Goal: Information Seeking & Learning: Learn about a topic

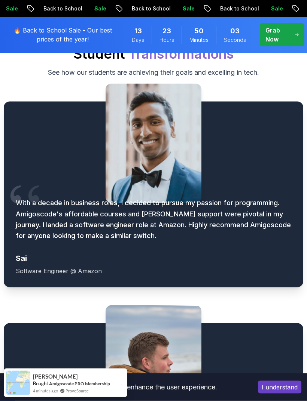
scroll to position [1073, 0]
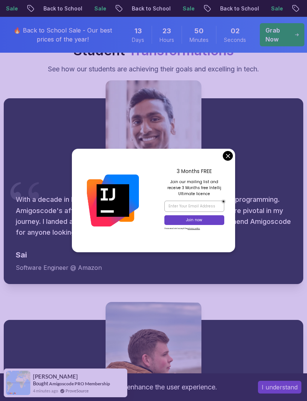
click at [276, 33] on p "Grab Now" at bounding box center [277, 35] width 24 height 18
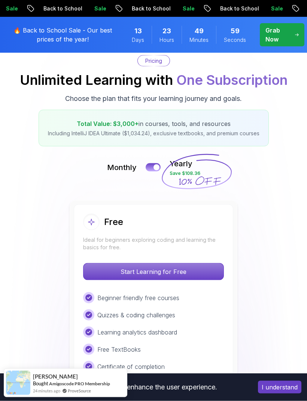
click at [154, 169] on div at bounding box center [156, 168] width 6 height 6
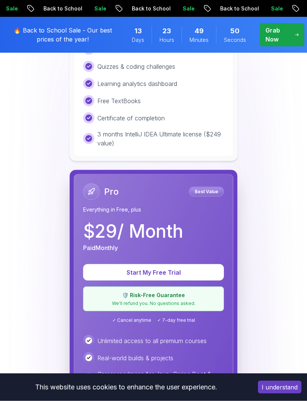
scroll to position [320, 0]
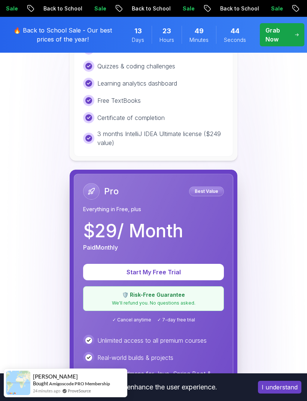
click at [228, 168] on div "Free Ideal for beginners exploring coding and learning the basics for free. Sta…" at bounding box center [153, 367] width 299 height 833
click at [210, 271] on p "Start My Free Trial" at bounding box center [153, 272] width 123 height 9
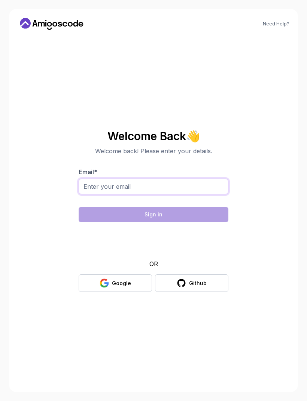
click at [209, 194] on input "Email *" at bounding box center [154, 187] width 150 height 16
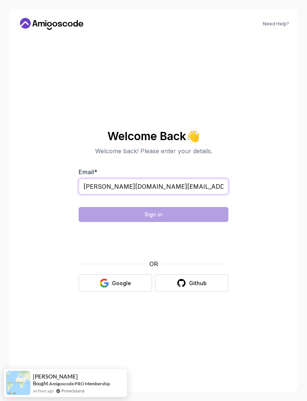
type input "[PERSON_NAME][DOMAIN_NAME][EMAIL_ADDRESS][DOMAIN_NAME]"
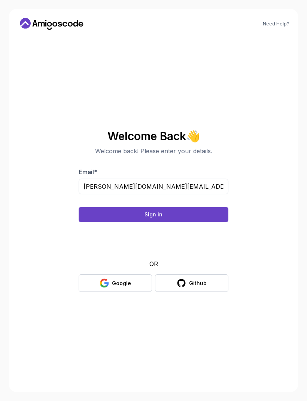
click at [217, 222] on button "Sign in" at bounding box center [154, 214] width 150 height 15
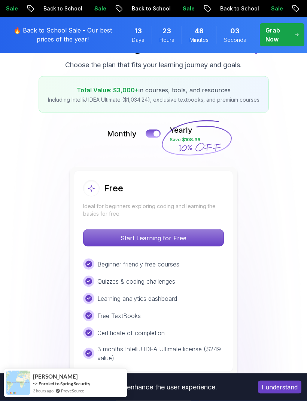
scroll to position [105, 0]
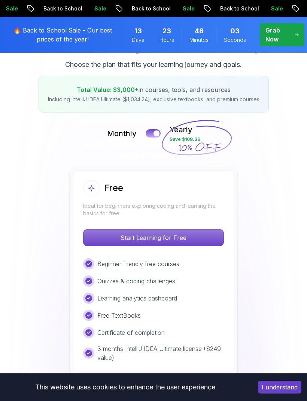
click at [153, 135] on button at bounding box center [152, 133] width 15 height 8
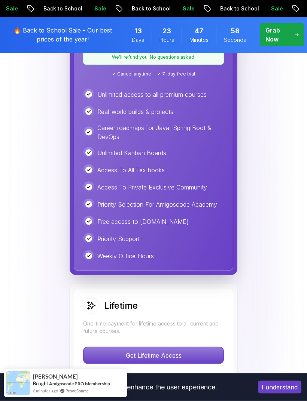
scroll to position [567, 0]
click at [230, 166] on div "Pro Best Value Everything in Free, plus $ 29 / Month Paid Monthly Start My Free…" at bounding box center [153, 98] width 159 height 343
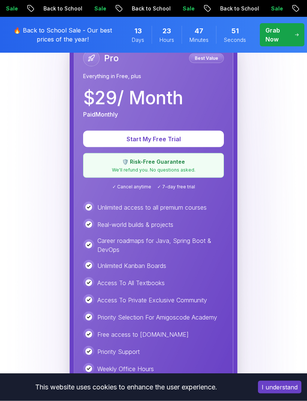
scroll to position [445, 0]
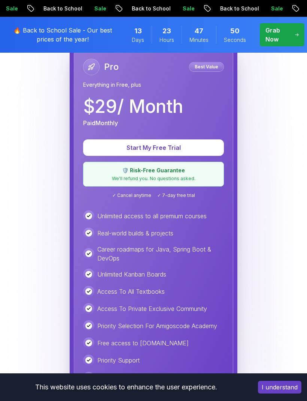
click at [202, 148] on p "Start My Free Trial" at bounding box center [153, 147] width 123 height 9
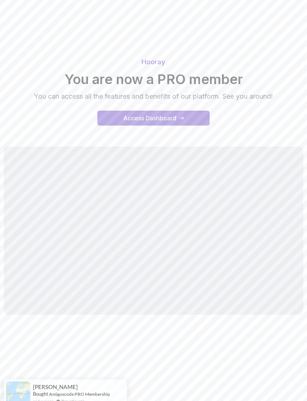
click at [286, 98] on div "Hooray You are now a PRO member You can access all the features and benefits of…" at bounding box center [153, 79] width 299 height 45
click at [266, 114] on div "Hooray You are now a PRO member You can access all the features and benefits of…" at bounding box center [153, 91] width 299 height 87
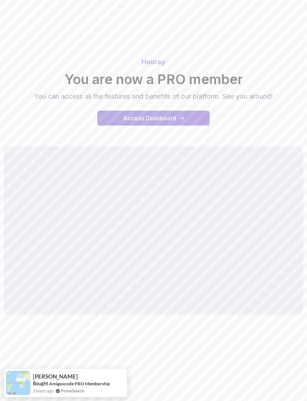
click at [191, 118] on button "Access Dashboard" at bounding box center [153, 118] width 112 height 15
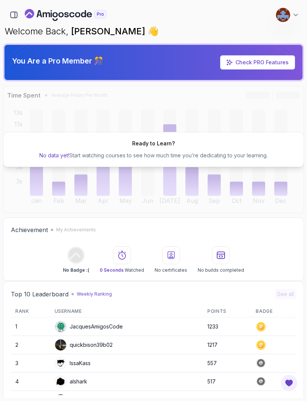
click at [221, 113] on div "Ready to Learn? No data yet! Start watching courses to see how much time you’re…" at bounding box center [153, 149] width 301 height 127
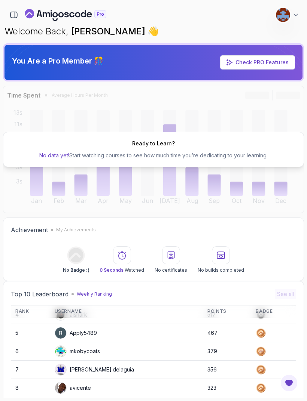
click at [294, 13] on icon at bounding box center [295, 14] width 7 height 7
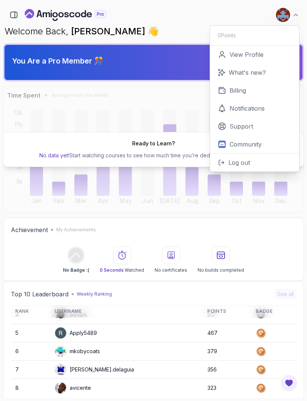
click at [252, 55] on p "View Profile" at bounding box center [246, 54] width 34 height 9
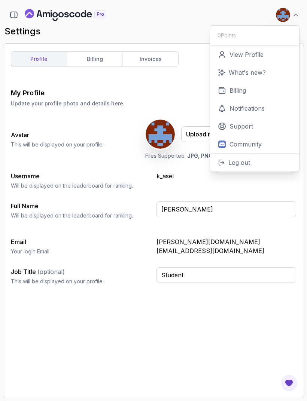
click at [202, 185] on div "Username Will be displayed on the leaderboard for ranking. k_asel" at bounding box center [153, 181] width 285 height 18
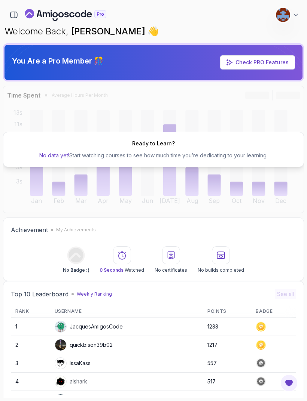
click at [17, 16] on icon "button" at bounding box center [13, 15] width 7 height 6
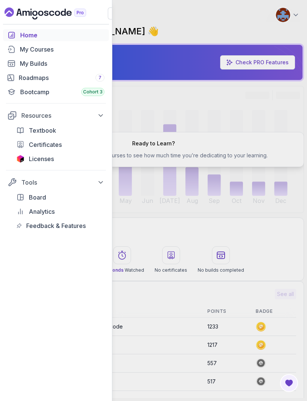
click at [29, 83] on link "Roadmaps 7" at bounding box center [56, 78] width 106 height 12
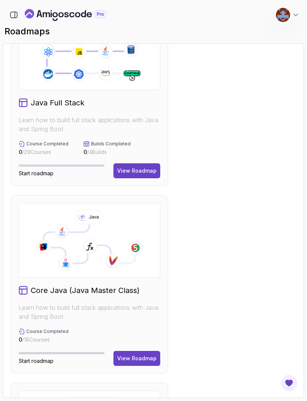
scroll to position [231, 0]
click at [130, 249] on icon at bounding box center [135, 247] width 15 height 15
click at [141, 353] on button "View Roadmap" at bounding box center [136, 358] width 47 height 15
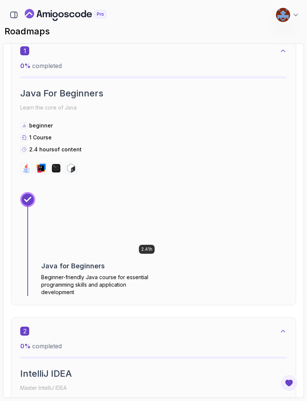
scroll to position [220, 0]
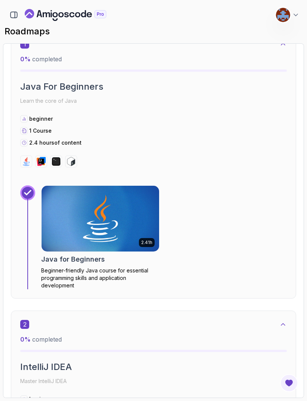
click at [113, 223] on img at bounding box center [100, 219] width 117 height 66
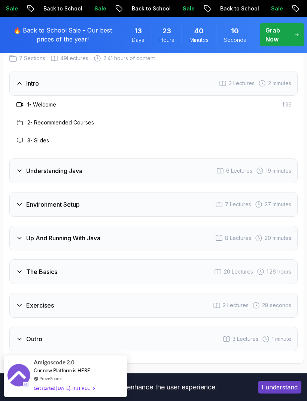
scroll to position [1487, 0]
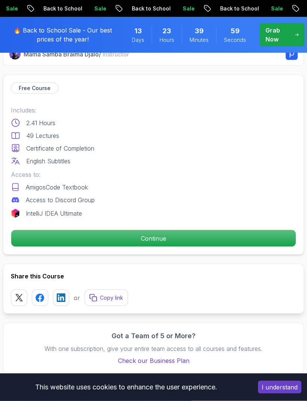
click at [245, 236] on p "Continue" at bounding box center [153, 238] width 284 height 16
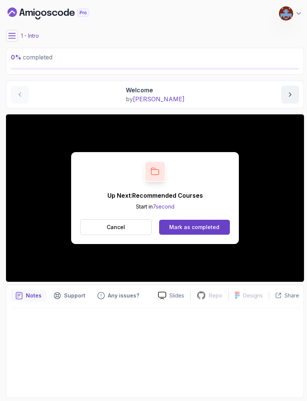
click at [212, 227] on div "Mark as completed" at bounding box center [194, 227] width 50 height 7
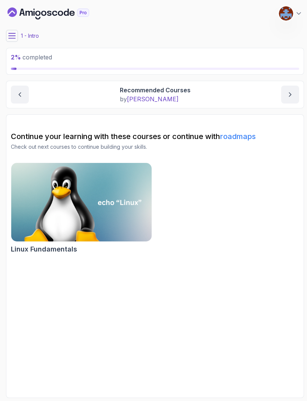
click at [131, 93] on p "Recommended Courses" at bounding box center [155, 90] width 71 height 9
click at [13, 33] on icon at bounding box center [11, 35] width 7 height 7
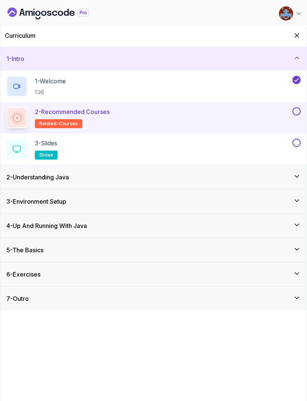
click at [186, 117] on div "2 - Recommended Courses related-courses" at bounding box center [148, 117] width 284 height 21
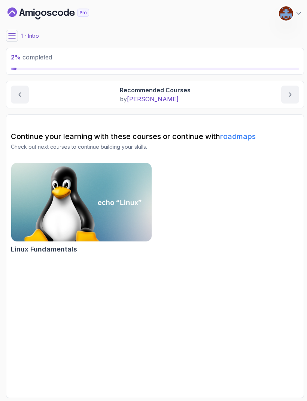
click at [288, 96] on icon "next content" at bounding box center [289, 94] width 7 height 7
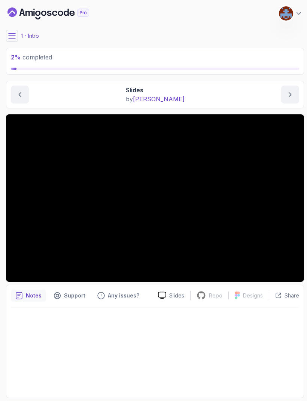
click at [172, 295] on p "Slides" at bounding box center [176, 295] width 15 height 7
click at [26, 295] on p "Notes" at bounding box center [34, 295] width 16 height 7
click at [291, 95] on icon "next content" at bounding box center [290, 95] width 2 height 4
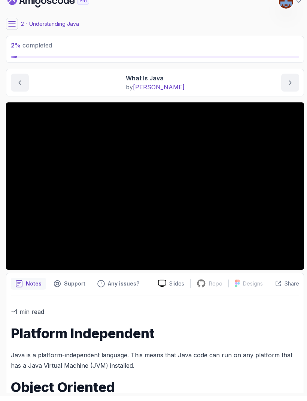
scroll to position [5, 0]
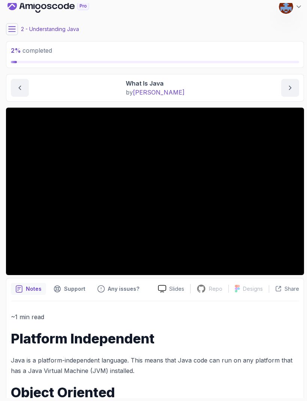
click at [13, 25] on icon at bounding box center [11, 28] width 7 height 7
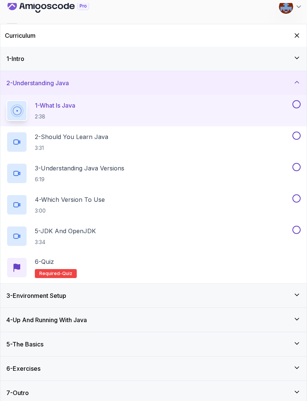
click at [297, 61] on icon at bounding box center [296, 57] width 7 height 7
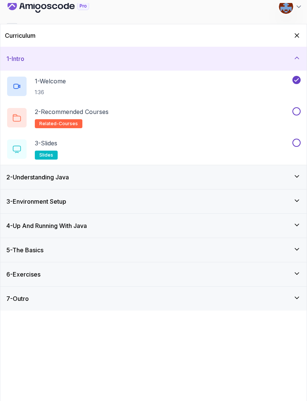
click at [297, 143] on button at bounding box center [296, 143] width 8 height 8
click at [297, 113] on button at bounding box center [296, 111] width 8 height 8
click at [103, 115] on p "2 - Recommended Courses" at bounding box center [72, 111] width 74 height 9
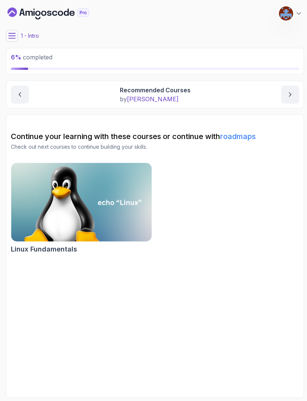
click at [16, 33] on button at bounding box center [12, 36] width 12 height 12
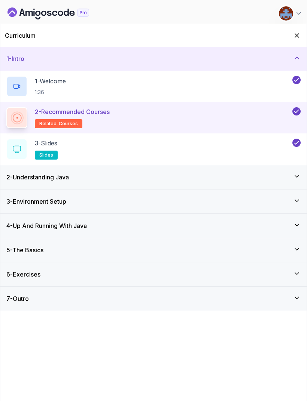
click at [50, 156] on span "slides" at bounding box center [46, 155] width 14 height 6
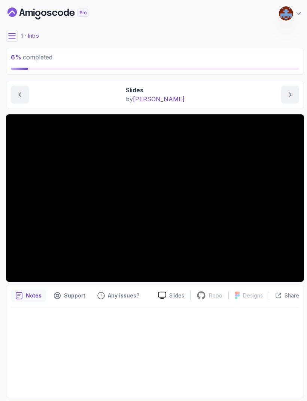
click at [34, 292] on p "Notes" at bounding box center [34, 295] width 16 height 7
click at [11, 33] on icon at bounding box center [12, 35] width 7 height 5
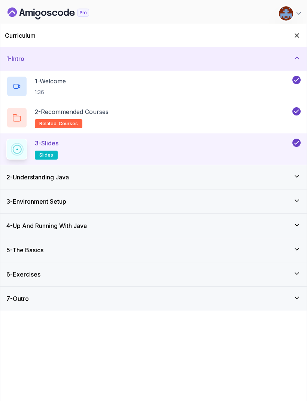
click at [32, 178] on h3 "2 - Understanding Java" at bounding box center [37, 177] width 62 height 9
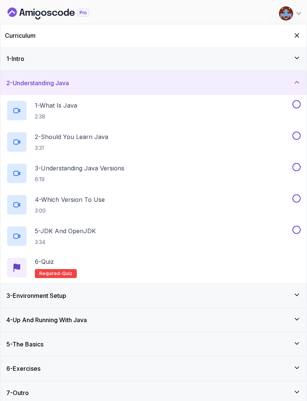
scroll to position [24, 0]
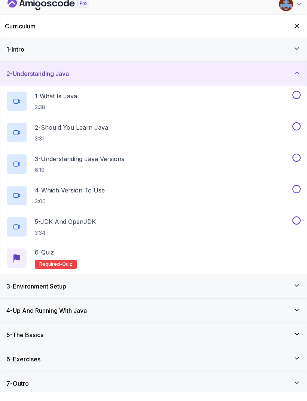
click at [49, 101] on p "1 - What Is Java" at bounding box center [56, 105] width 42 height 9
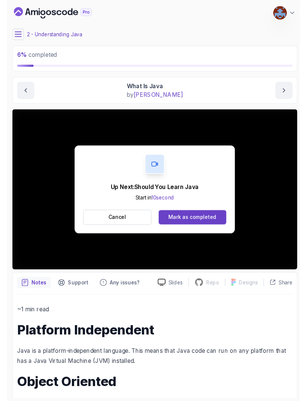
scroll to position [5, 0]
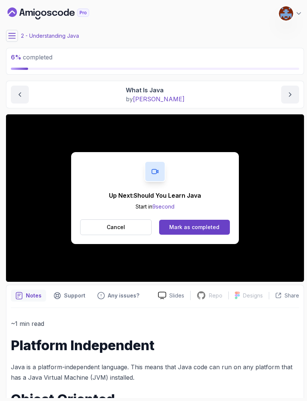
click at [216, 224] on div "Mark as completed" at bounding box center [194, 227] width 50 height 7
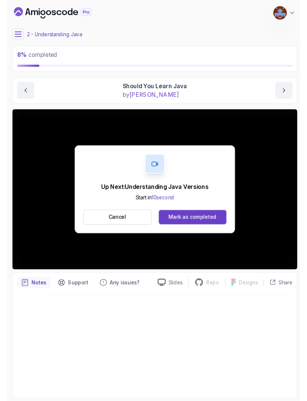
scroll to position [5, 0]
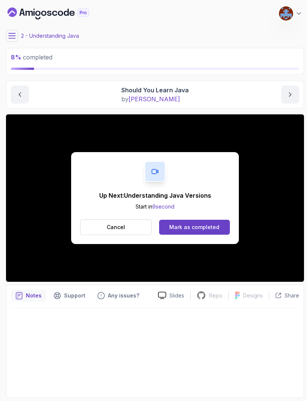
click at [204, 224] on div "Mark as completed" at bounding box center [194, 227] width 50 height 7
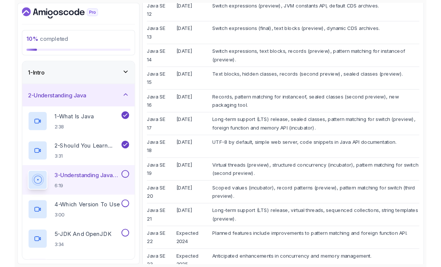
scroll to position [7, 0]
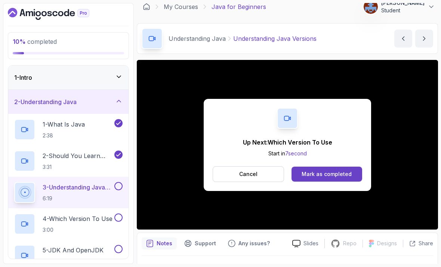
click at [306, 175] on button "Mark as completed" at bounding box center [327, 173] width 71 height 15
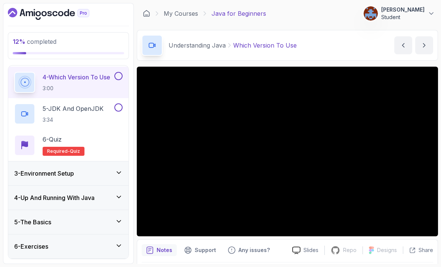
scroll to position [141, 0]
click at [119, 171] on icon at bounding box center [118, 172] width 7 height 7
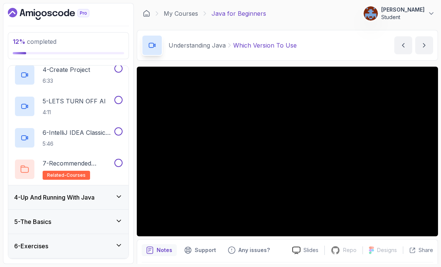
scroll to position [173, 0]
click at [120, 195] on icon at bounding box center [118, 196] width 7 height 7
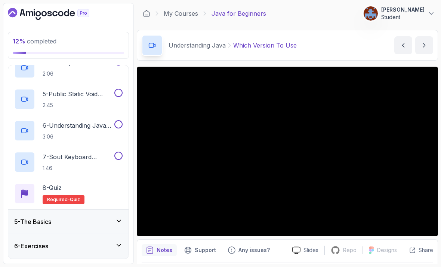
scroll to position [24, 0]
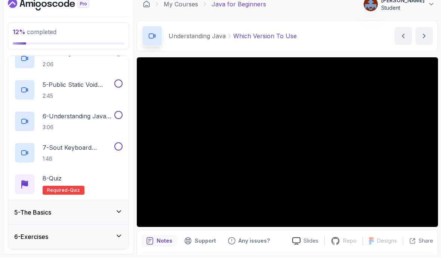
click at [119, 220] on icon at bounding box center [119, 221] width 4 height 2
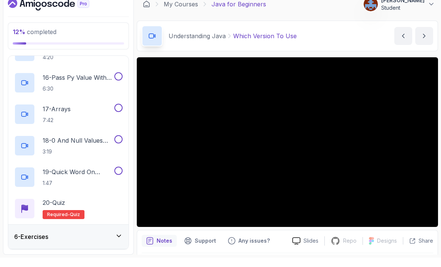
scroll to position [581, 0]
click at [118, 242] on div "6 - Exercises" at bounding box center [68, 246] width 108 height 9
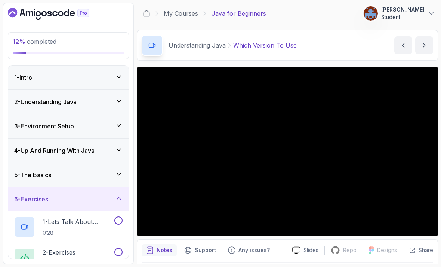
scroll to position [24, 0]
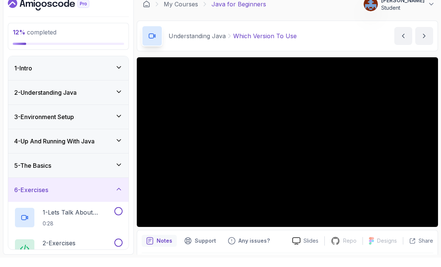
click at [119, 100] on icon at bounding box center [119, 101] width 4 height 2
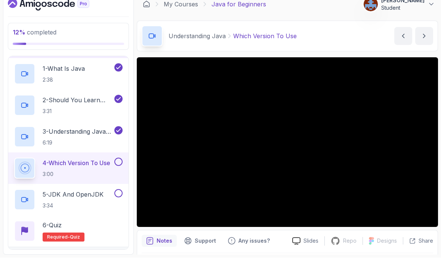
scroll to position [51, 0]
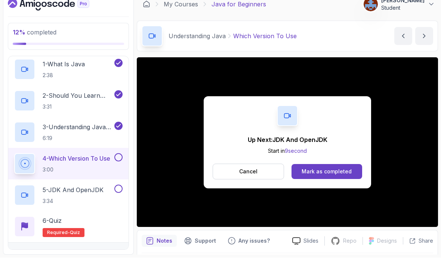
click at [306, 177] on div "Mark as completed" at bounding box center [327, 180] width 50 height 7
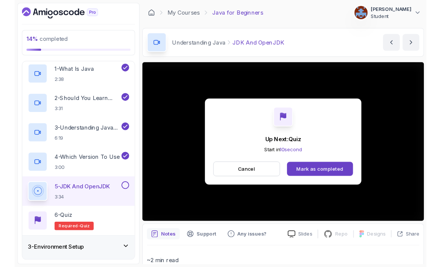
scroll to position [5, 0]
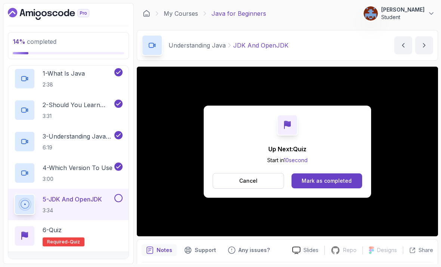
click at [306, 177] on div "Mark as completed" at bounding box center [327, 180] width 50 height 7
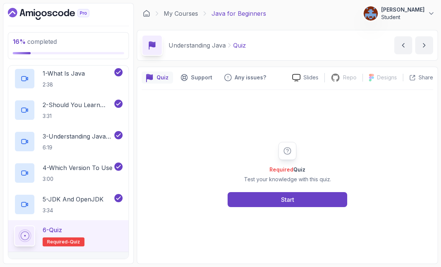
click at [303, 205] on button "Start" at bounding box center [288, 199] width 120 height 15
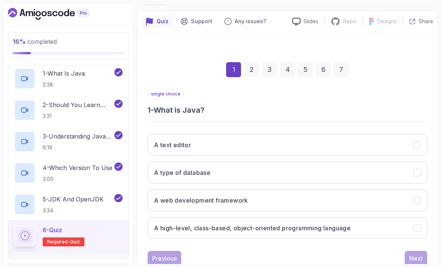
scroll to position [55, 0]
click at [306, 225] on h3 "A high-level, class-based, object-oriented programming language" at bounding box center [252, 228] width 197 height 9
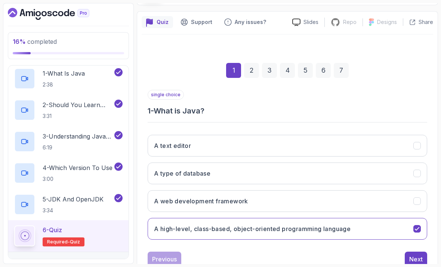
click at [306, 254] on div "Next" at bounding box center [415, 258] width 13 height 9
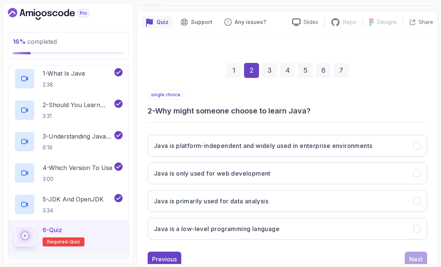
click at [306, 141] on h3 "Java is platform-independent and widely used in enterprise environments" at bounding box center [263, 145] width 218 height 9
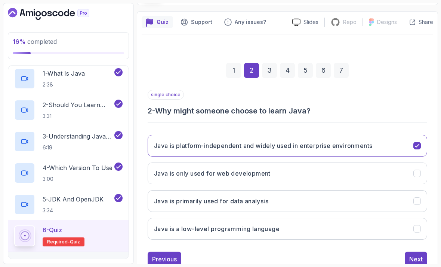
click at [306, 251] on button "Next" at bounding box center [416, 258] width 22 height 15
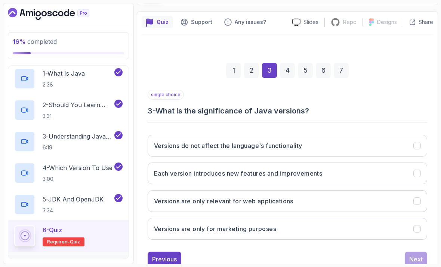
click at [306, 170] on button "Each version introduces new features and improvements" at bounding box center [288, 173] width 280 height 22
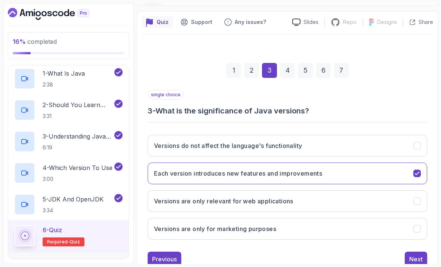
click at [306, 254] on div "Next" at bounding box center [415, 258] width 13 height 9
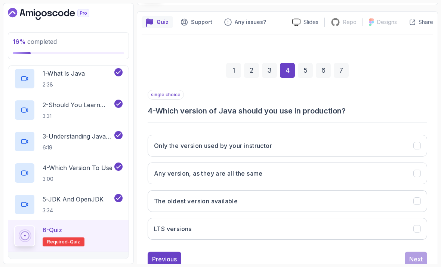
click at [294, 223] on button "LTS versions" at bounding box center [288, 229] width 280 height 22
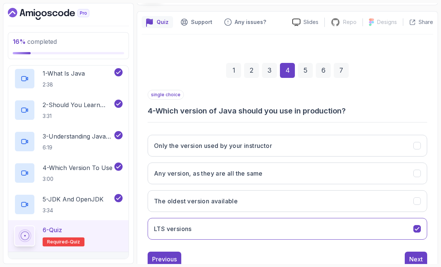
click at [306, 255] on div "Next" at bounding box center [415, 258] width 13 height 9
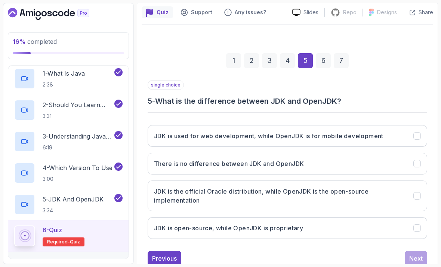
scroll to position [64, 0]
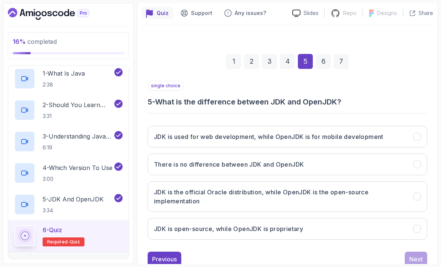
click at [306, 163] on icon "There is no difference between JDK and OpenJDK" at bounding box center [417, 164] width 4 height 3
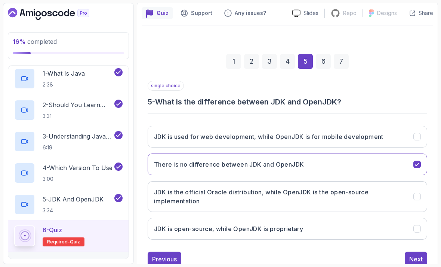
click at [306, 254] on div "Next" at bounding box center [415, 258] width 13 height 9
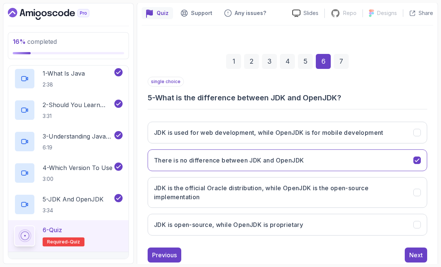
scroll to position [55, 0]
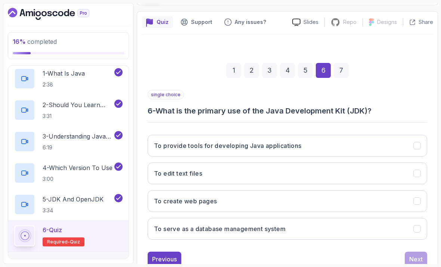
click at [306, 142] on icon "To provide tools for developing Java applications" at bounding box center [417, 145] width 7 height 7
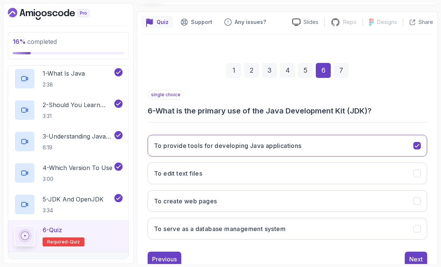
click at [306, 260] on button "Next" at bounding box center [416, 258] width 22 height 15
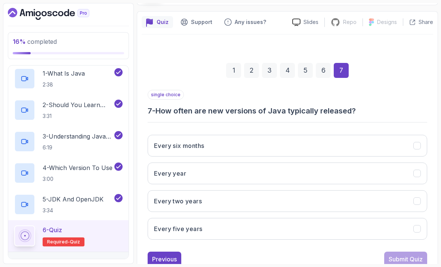
click at [306, 144] on icon "Every six months" at bounding box center [417, 145] width 4 height 3
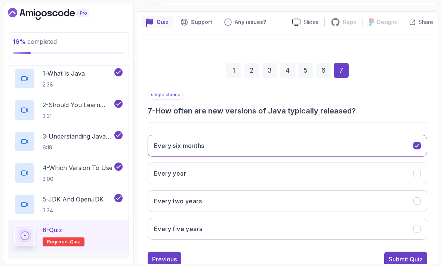
click at [306, 254] on div "Submit Quiz" at bounding box center [406, 258] width 34 height 9
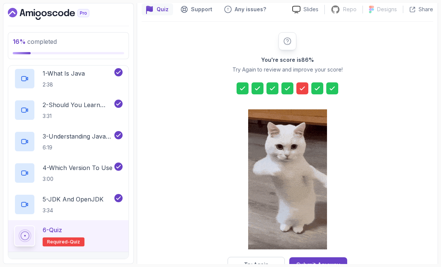
scroll to position [68, 0]
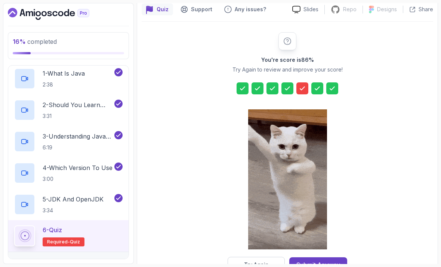
click at [306, 260] on div "Submit Anyway" at bounding box center [319, 264] width 44 height 9
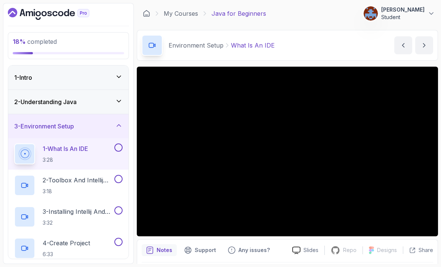
click at [118, 97] on icon at bounding box center [118, 100] width 7 height 7
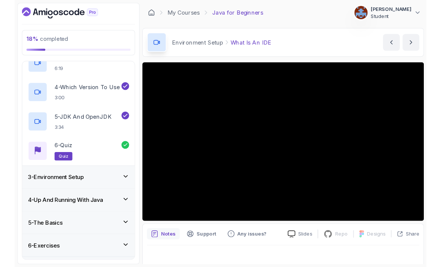
scroll to position [5, 0]
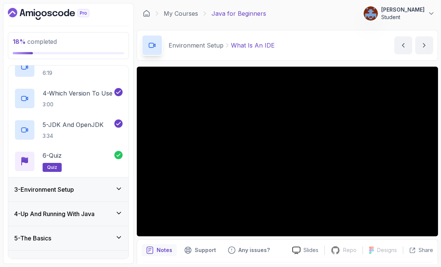
click at [88, 153] on div "6 - Quiz quiz" at bounding box center [64, 161] width 100 height 21
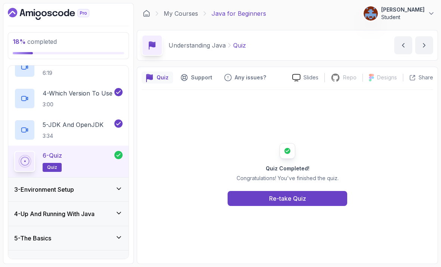
click at [285, 203] on div "Re-take Quiz" at bounding box center [287, 198] width 37 height 9
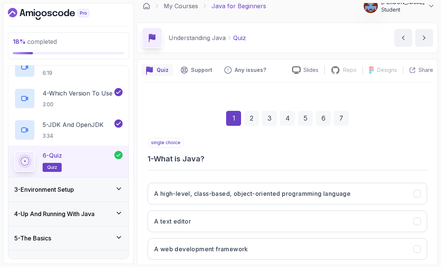
scroll to position [9, 0]
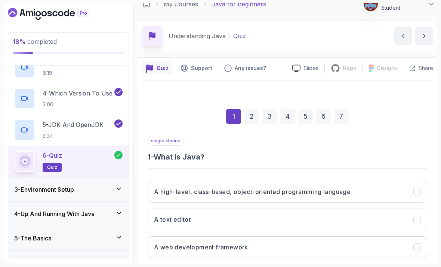
click at [276, 187] on h3 "A high-level, class-based, object-oriented programming language" at bounding box center [252, 191] width 197 height 9
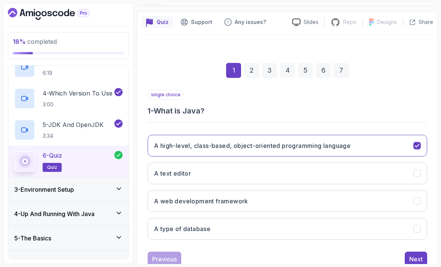
scroll to position [55, 0]
click at [306, 254] on div "Next" at bounding box center [415, 258] width 13 height 9
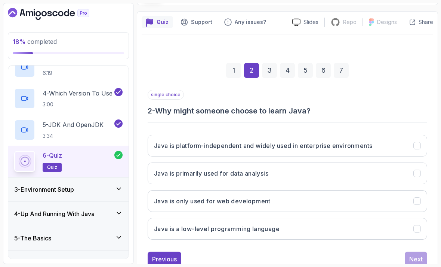
click at [306, 136] on button "Java is platform-independent and widely used in enterprise environments" at bounding box center [288, 146] width 280 height 22
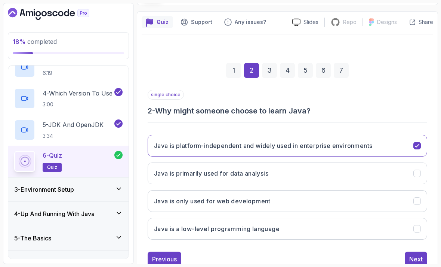
click at [306, 254] on div "Next" at bounding box center [415, 258] width 13 height 9
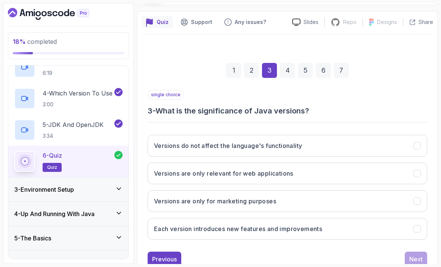
click at [306, 227] on button "Each version introduces new features and improvements" at bounding box center [288, 229] width 280 height 22
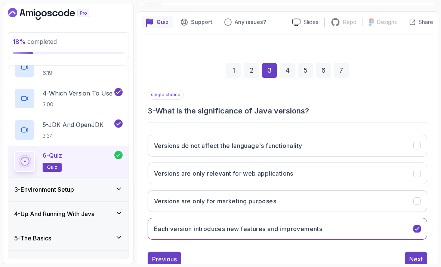
click at [306, 254] on div "Next" at bounding box center [415, 258] width 13 height 9
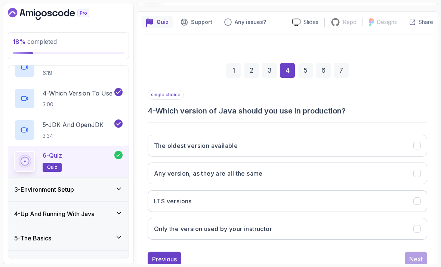
click at [306, 197] on button "LTS versions" at bounding box center [288, 201] width 280 height 22
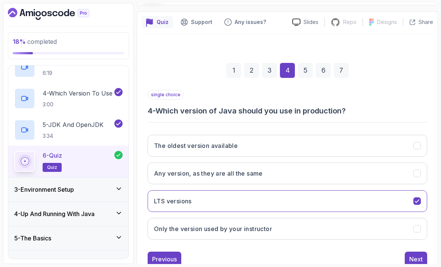
click at [306, 254] on div "Next" at bounding box center [415, 258] width 13 height 9
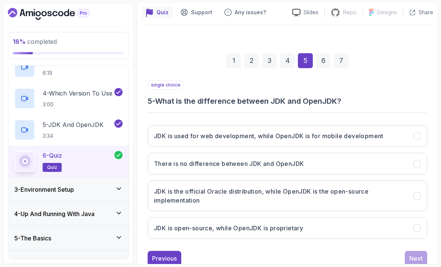
scroll to position [64, 0]
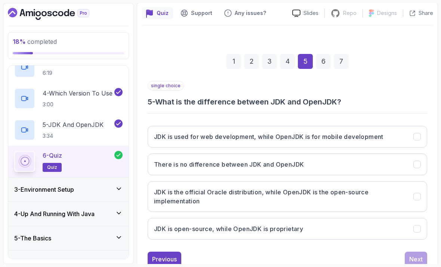
click at [306, 195] on icon "JDK is the official Oracle distribution, while OpenJDK is the open-source imple…" at bounding box center [417, 196] width 4 height 3
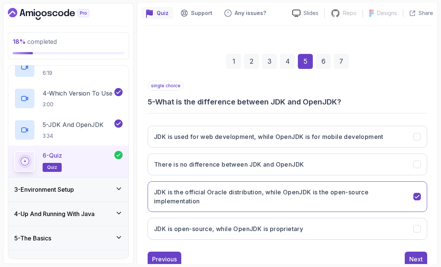
click at [306, 254] on div "Next" at bounding box center [415, 258] width 13 height 9
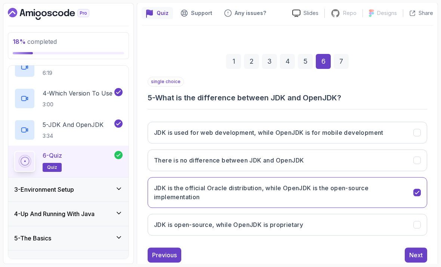
scroll to position [55, 0]
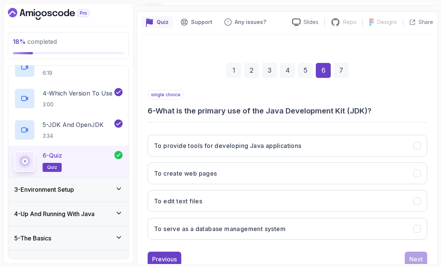
click at [306, 135] on button "To provide tools for developing Java applications" at bounding box center [288, 146] width 280 height 22
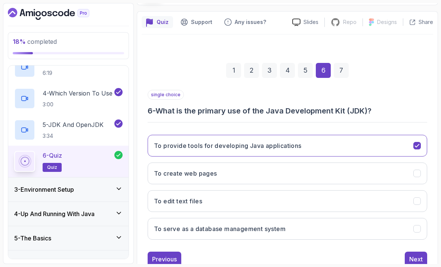
click at [306, 254] on div "Next" at bounding box center [415, 258] width 13 height 9
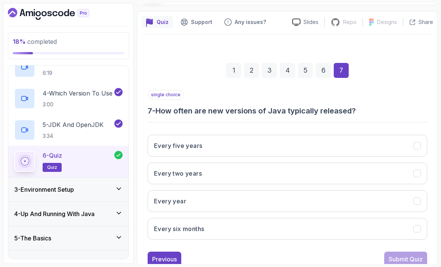
click at [306, 224] on button "Every six months" at bounding box center [288, 229] width 280 height 22
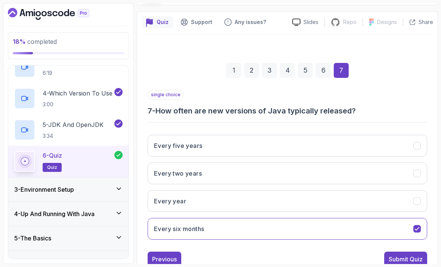
click at [306, 254] on div "Submit Quiz" at bounding box center [406, 258] width 34 height 9
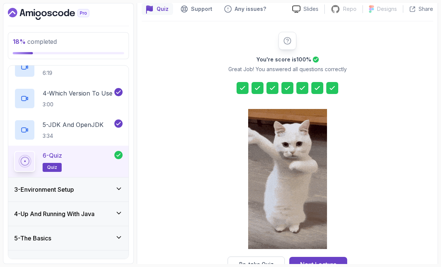
scroll to position [68, 0]
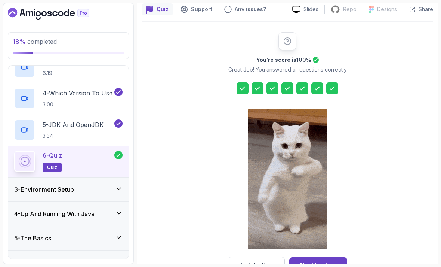
click at [306, 260] on div "Next Lecture" at bounding box center [318, 264] width 37 height 9
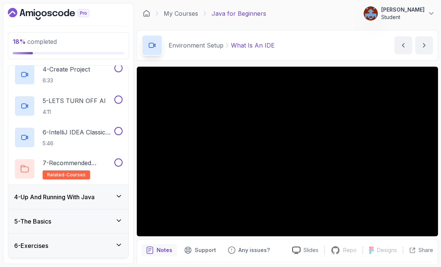
scroll to position [173, 0]
